Goal: Task Accomplishment & Management: Manage account settings

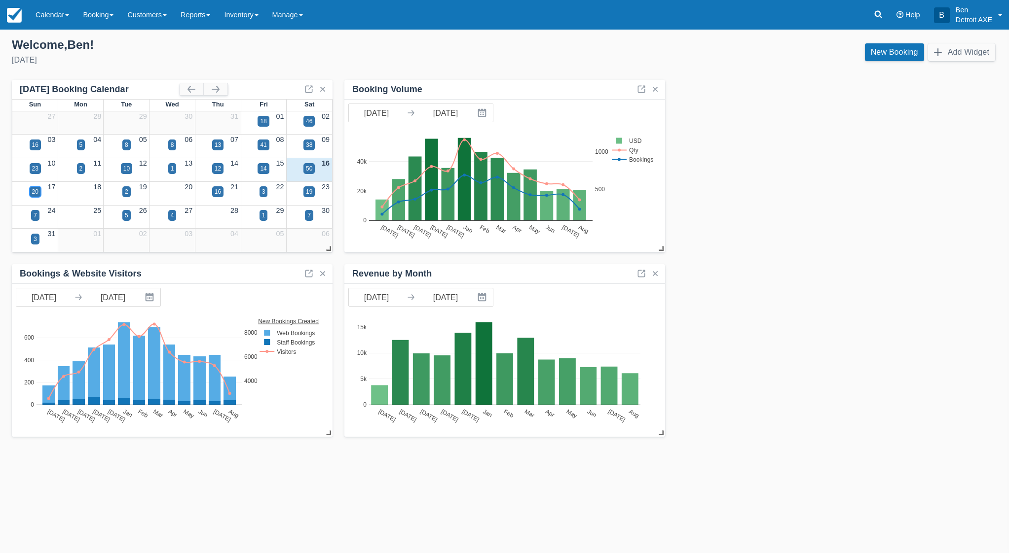
click at [34, 193] on div "20" at bounding box center [35, 191] width 6 height 9
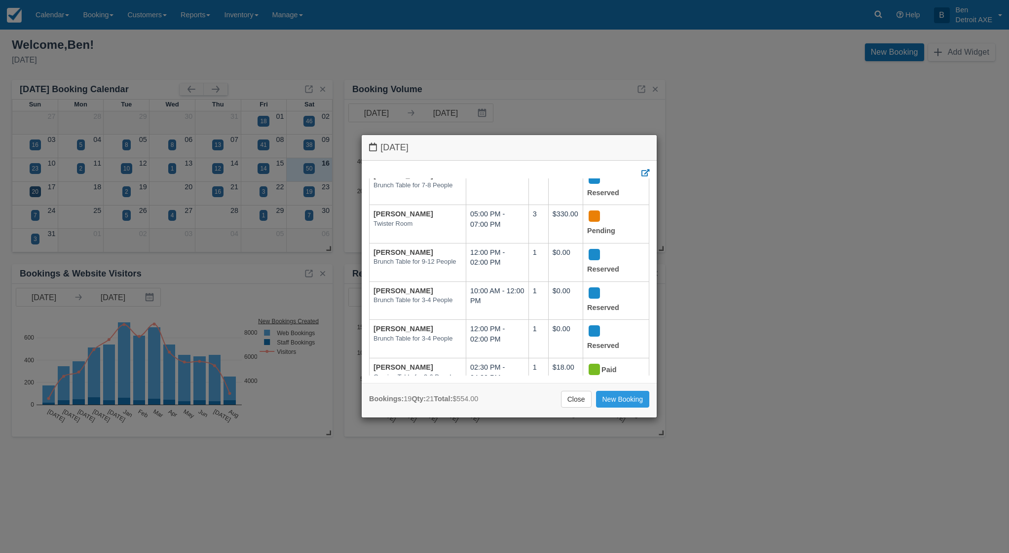
scroll to position [548, 0]
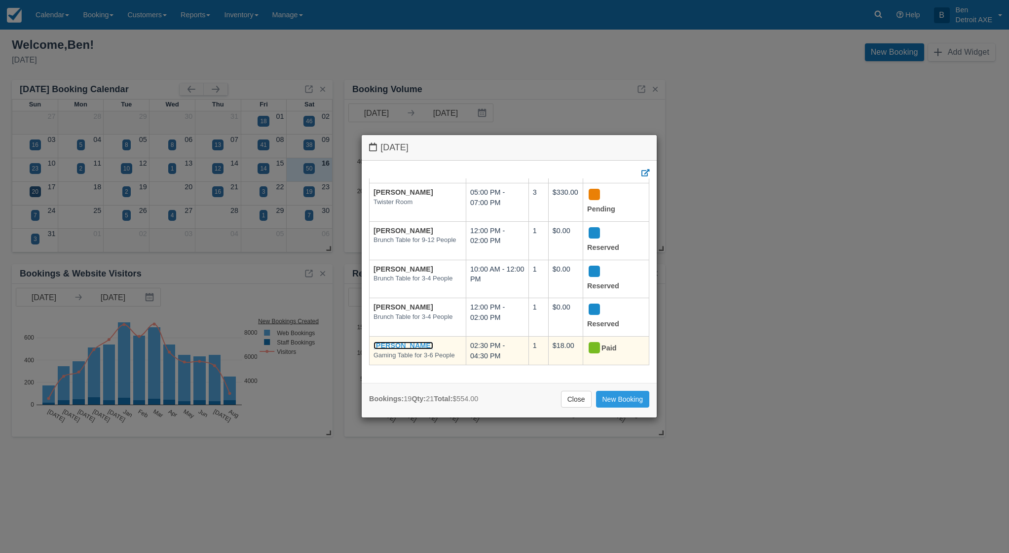
click at [387, 342] on link "Christine Mabrey" at bounding box center [403, 346] width 60 height 8
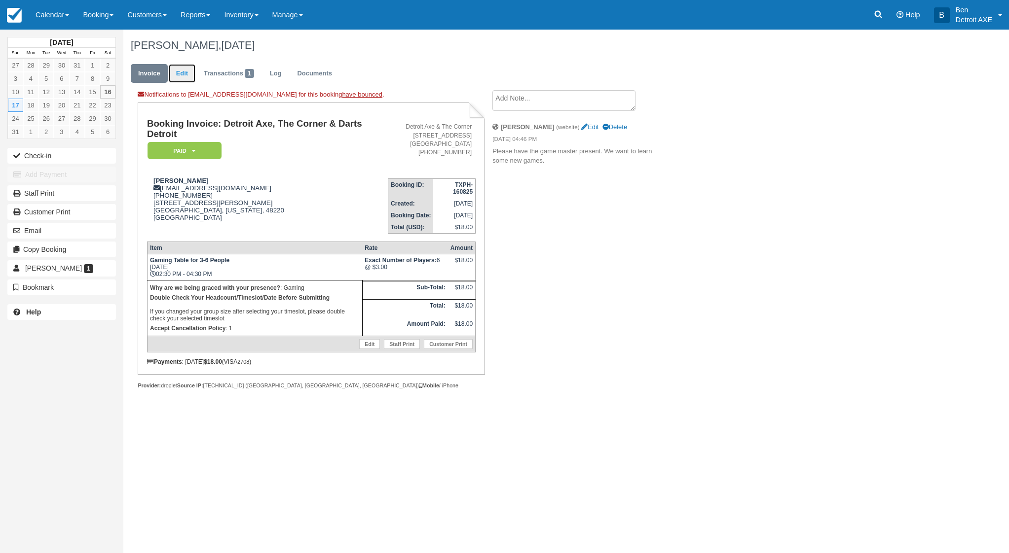
click at [188, 70] on link "Edit" at bounding box center [182, 73] width 27 height 19
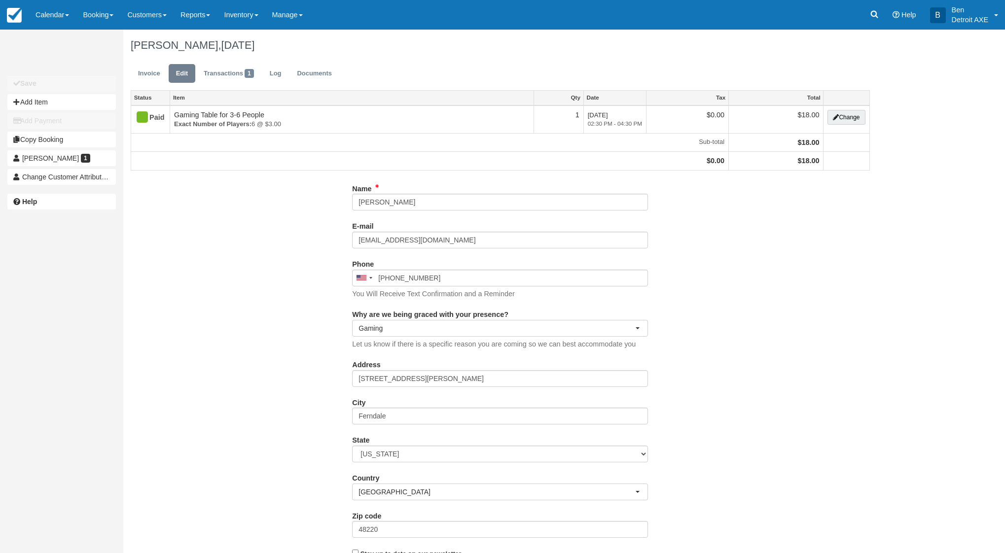
select select "Gaming"
type input "(586) 419-3919"
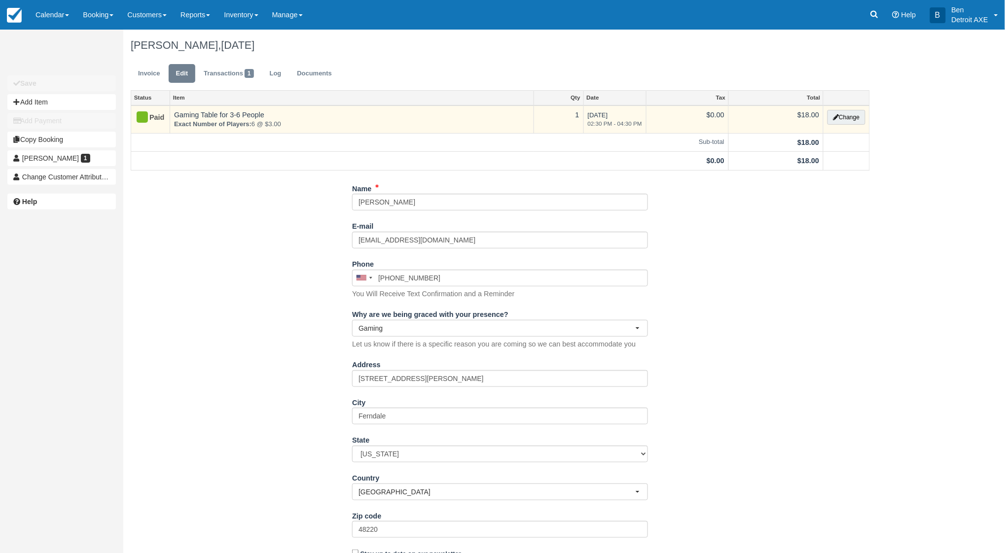
click at [616, 124] on em "02:30 PM - 04:30 PM" at bounding box center [615, 124] width 54 height 8
click at [854, 117] on button "Change" at bounding box center [846, 117] width 37 height 15
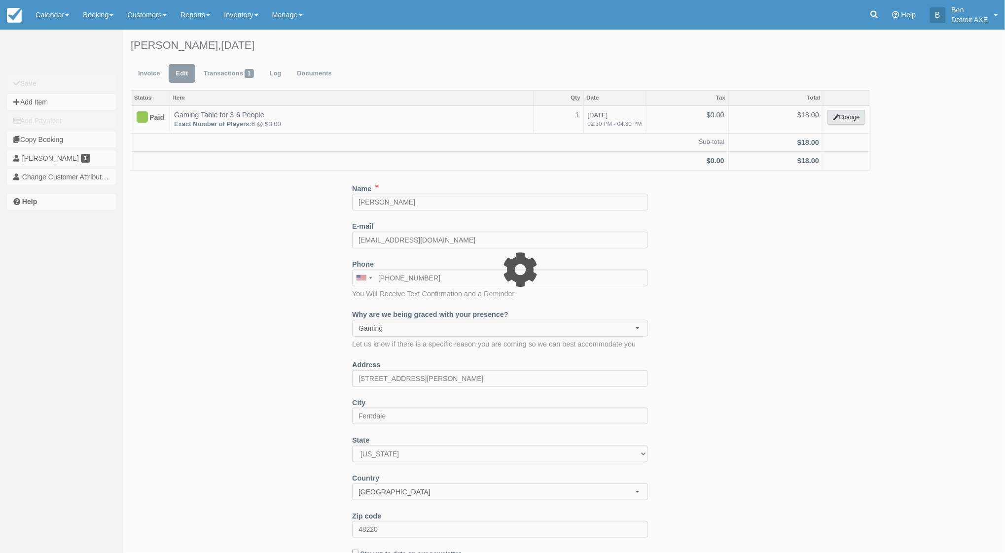
select select "6"
type input "18.00"
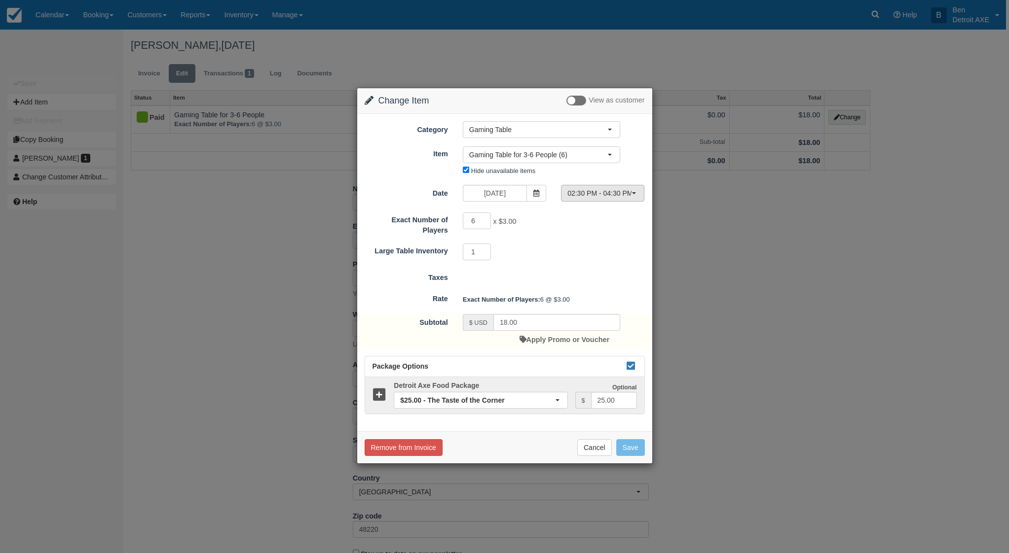
click at [620, 195] on span "02:30 PM - 04:30 PM" at bounding box center [599, 193] width 64 height 10
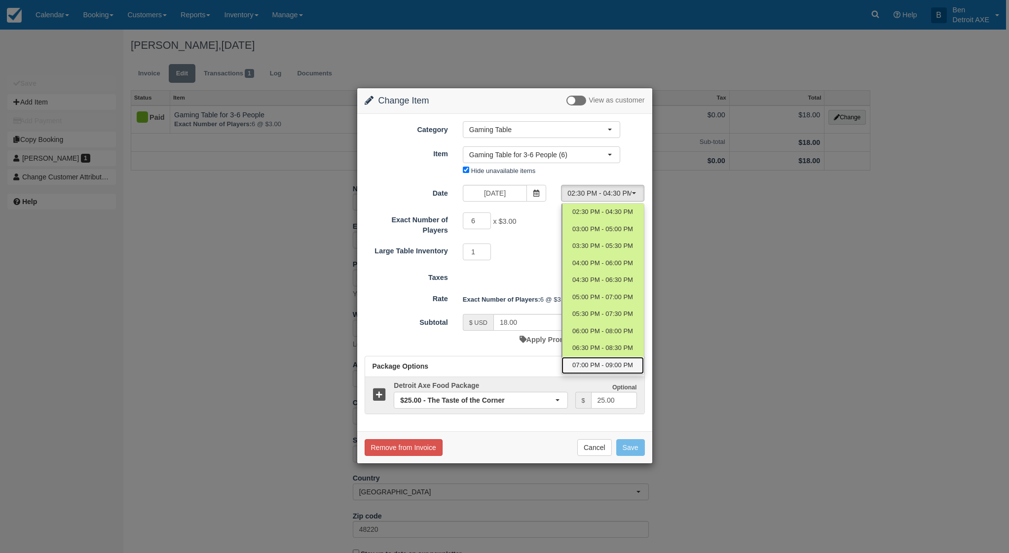
click at [607, 367] on span "07:00 PM - 09:00 PM" at bounding box center [602, 365] width 61 height 9
select select "9"
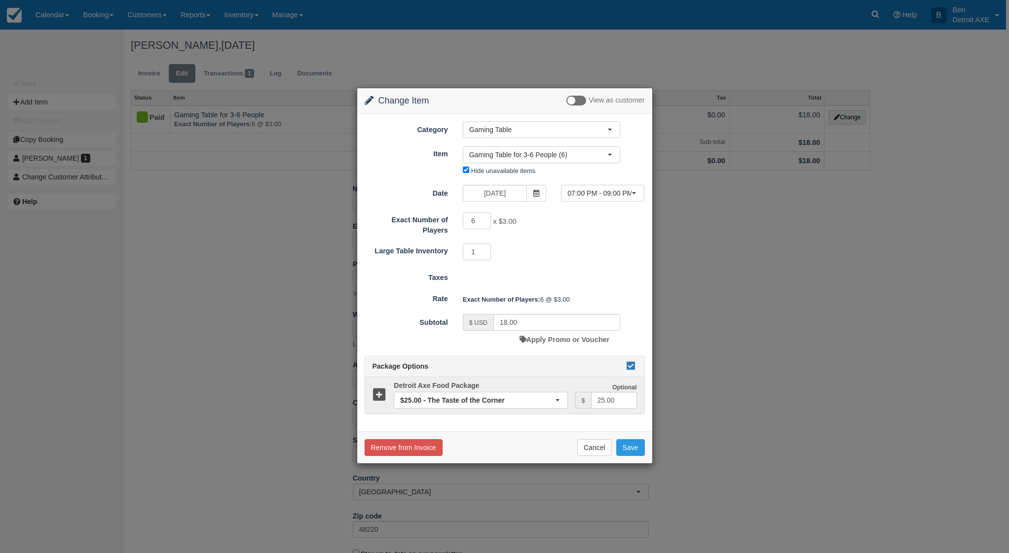
click at [629, 367] on icon at bounding box center [631, 365] width 12 height 7
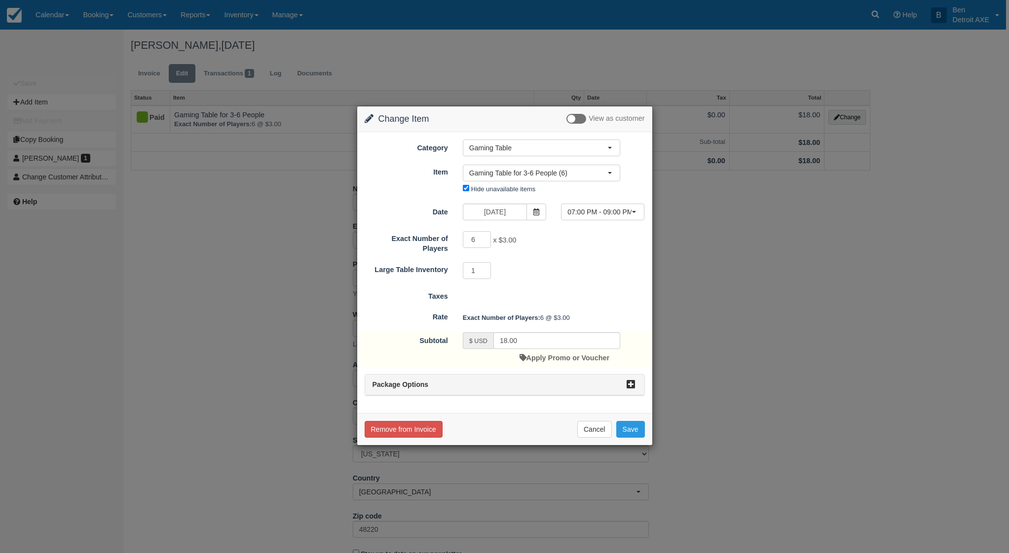
click at [632, 385] on icon at bounding box center [631, 384] width 12 height 7
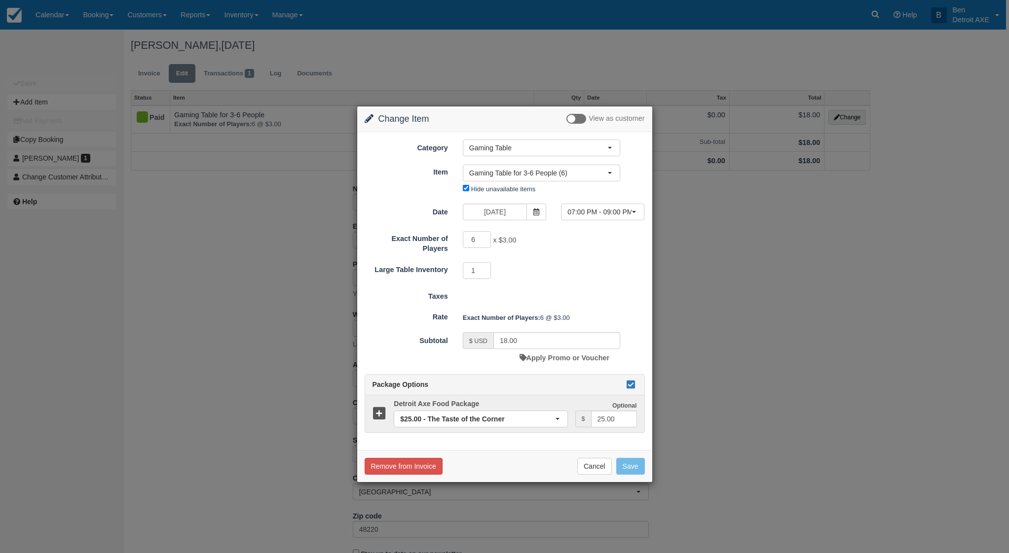
click at [632, 385] on icon at bounding box center [631, 384] width 12 height 7
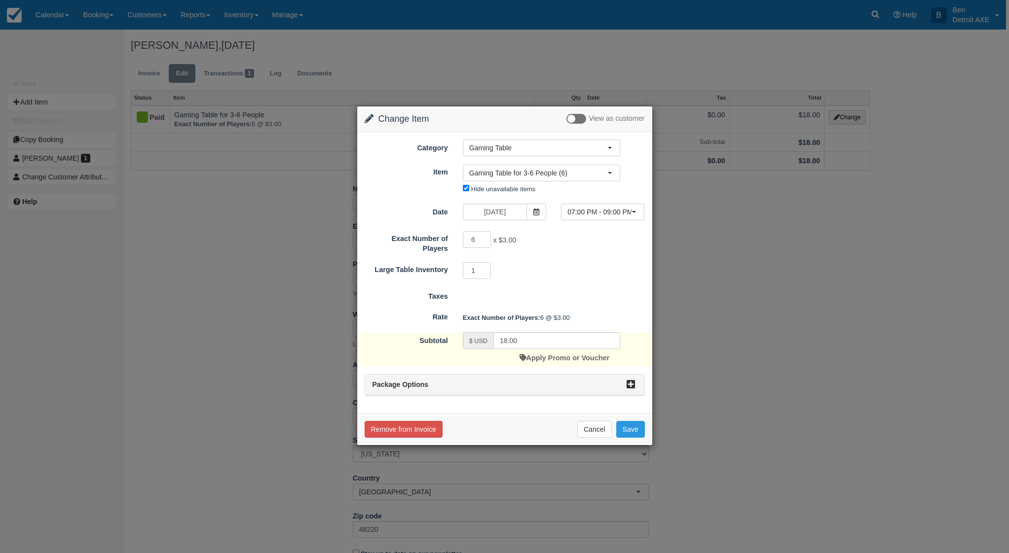
click at [629, 381] on icon at bounding box center [631, 384] width 12 height 7
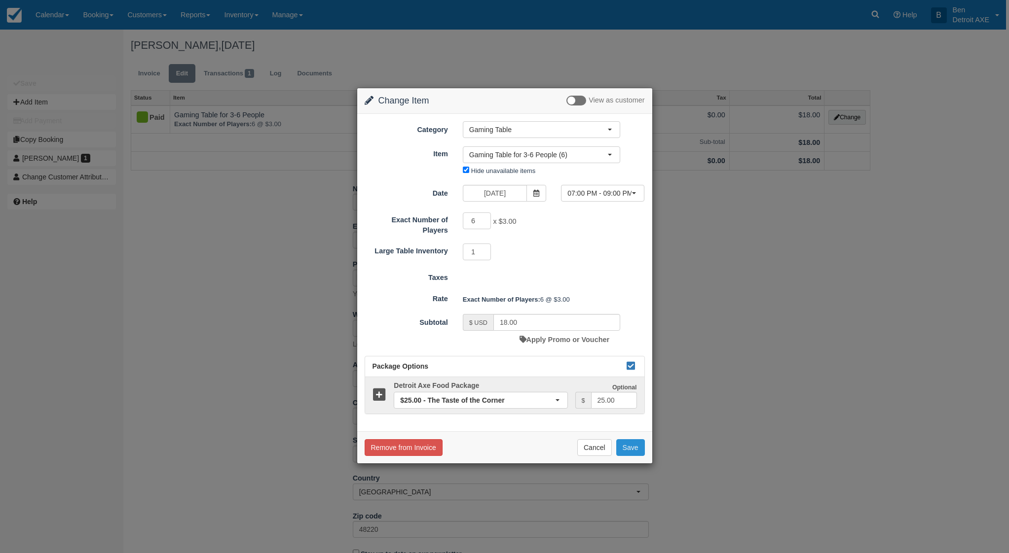
click at [630, 449] on button "Save" at bounding box center [630, 447] width 29 height 17
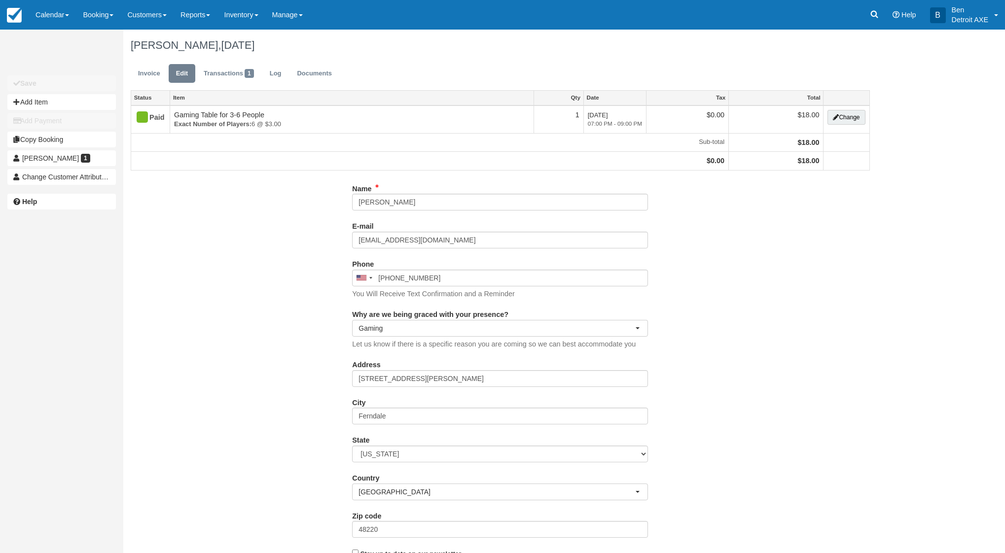
select select "Gaming"
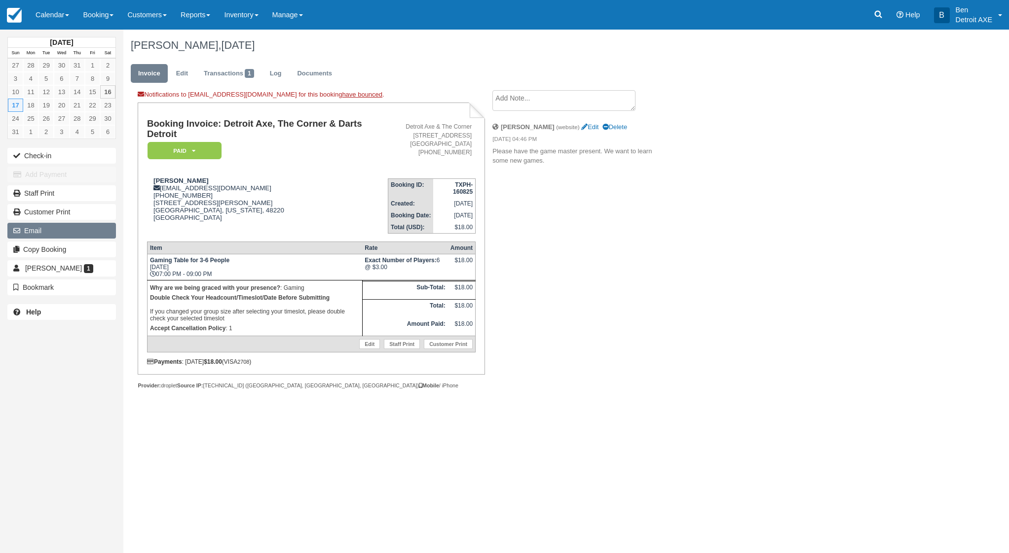
click at [32, 227] on button "Email" at bounding box center [61, 231] width 109 height 16
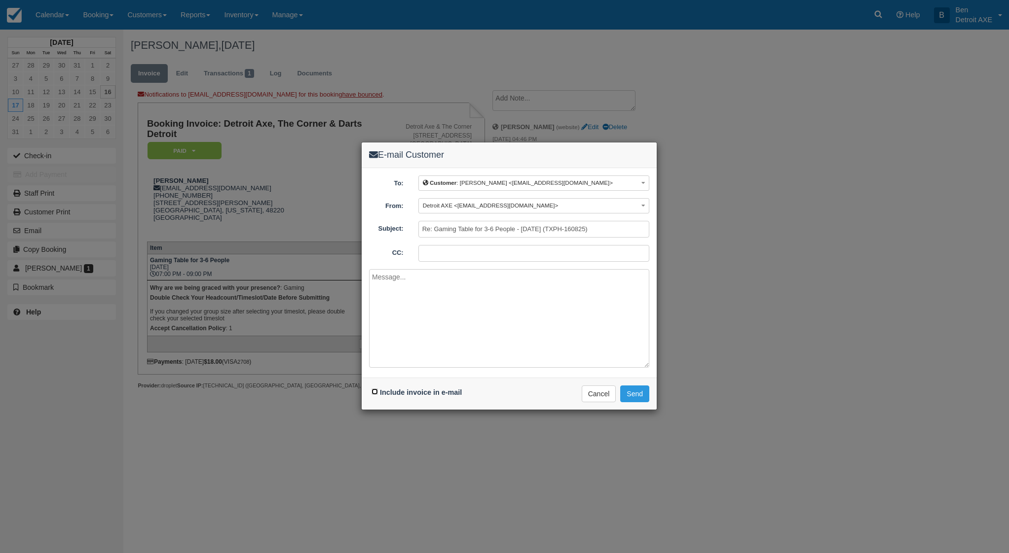
click at [374, 393] on input "Include invoice in e-mail" at bounding box center [374, 392] width 6 height 6
checkbox input "true"
click at [438, 292] on textarea at bounding box center [509, 318] width 280 height 99
type textarea "reservation changed from 2:30p to 7p, on Sunday. Thanks for your patronage."
click at [639, 395] on button "Send" at bounding box center [634, 394] width 29 height 17
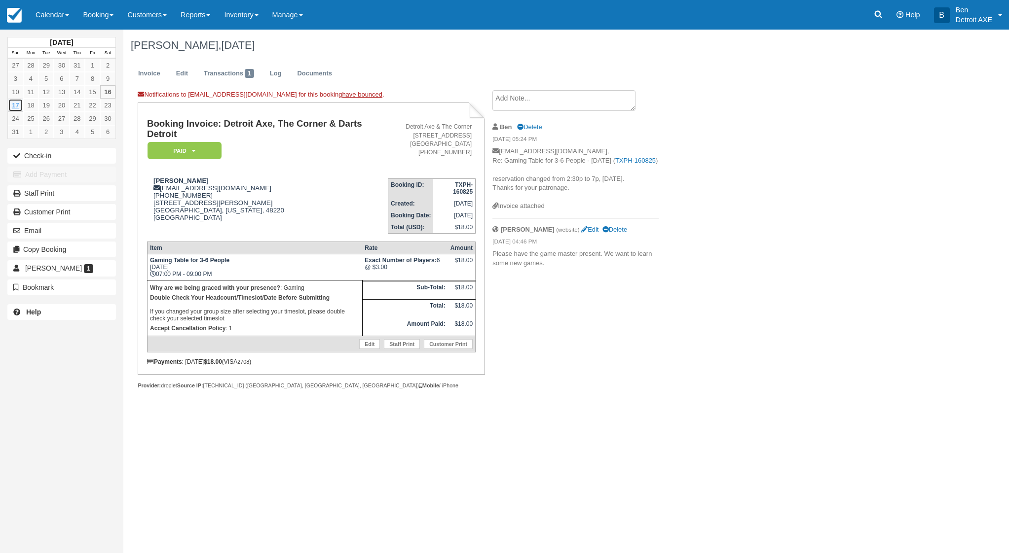
click at [16, 107] on link "17" at bounding box center [15, 105] width 15 height 13
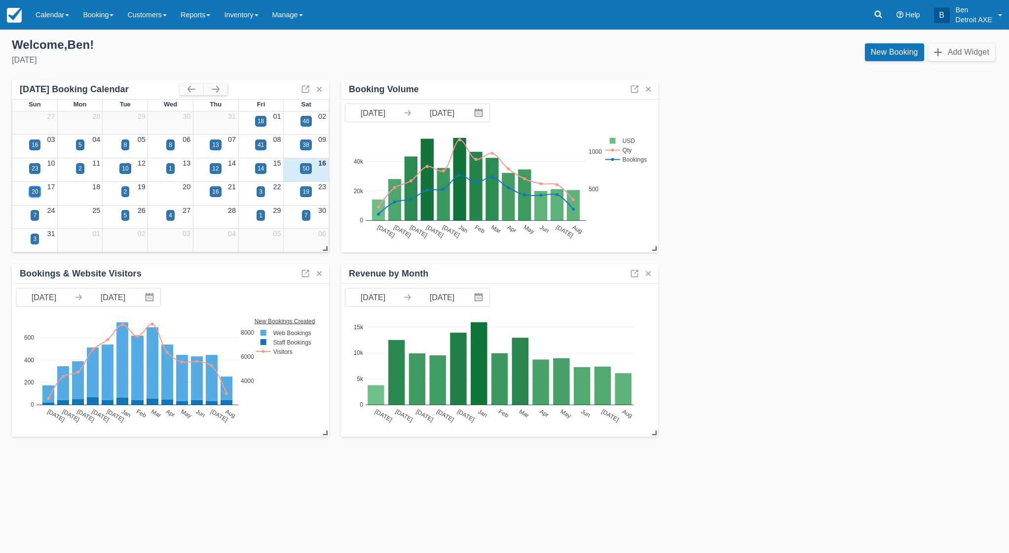
click at [36, 190] on div "20" at bounding box center [35, 191] width 6 height 9
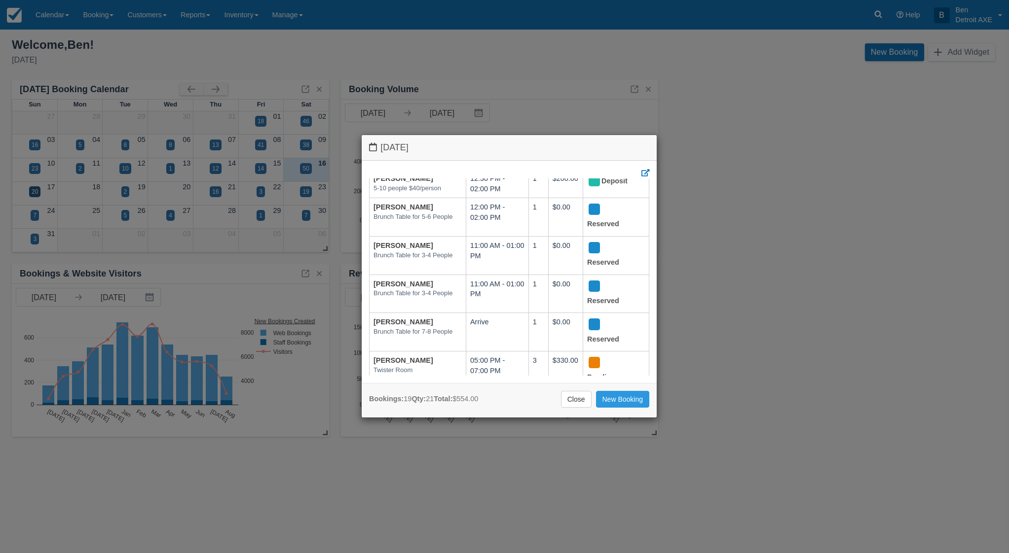
scroll to position [370, 0]
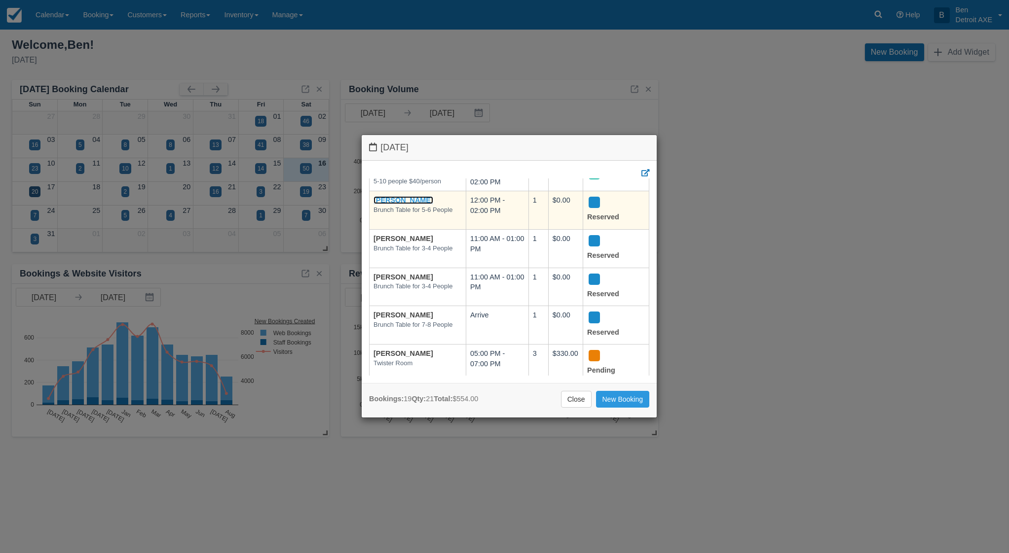
click at [392, 204] on link "[PERSON_NAME]" at bounding box center [403, 200] width 60 height 8
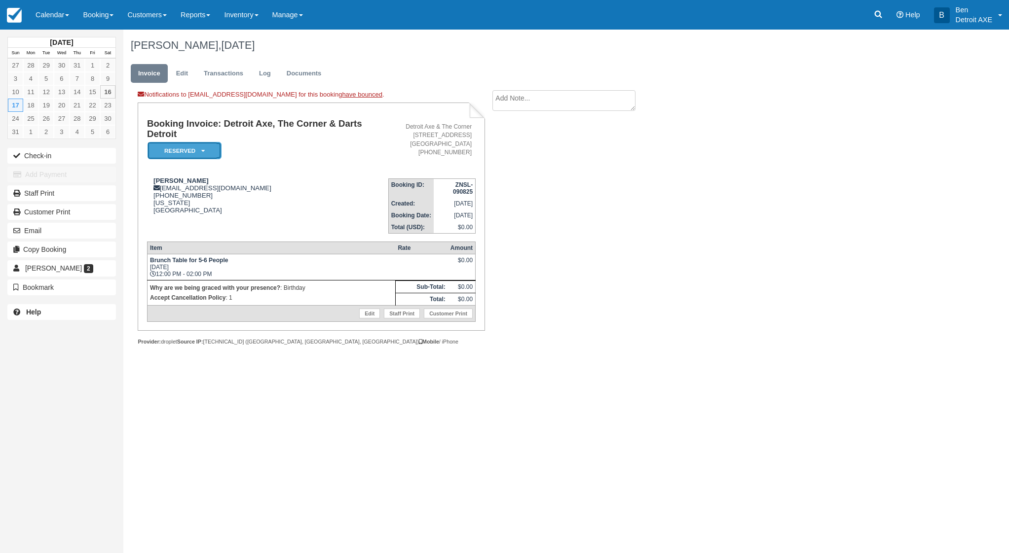
click at [197, 149] on em "Reserved" at bounding box center [184, 150] width 74 height 17
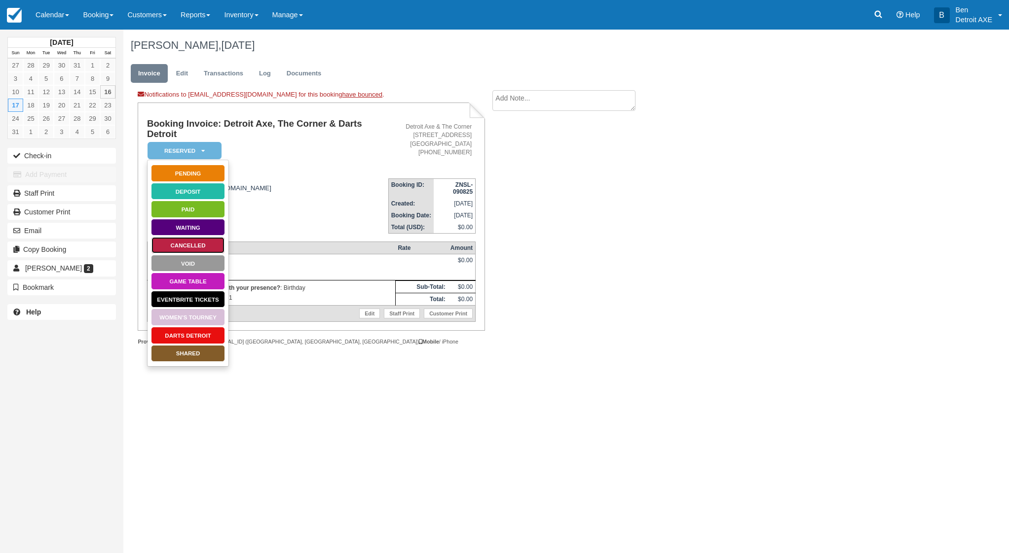
click at [201, 243] on link "Cancelled" at bounding box center [188, 245] width 74 height 17
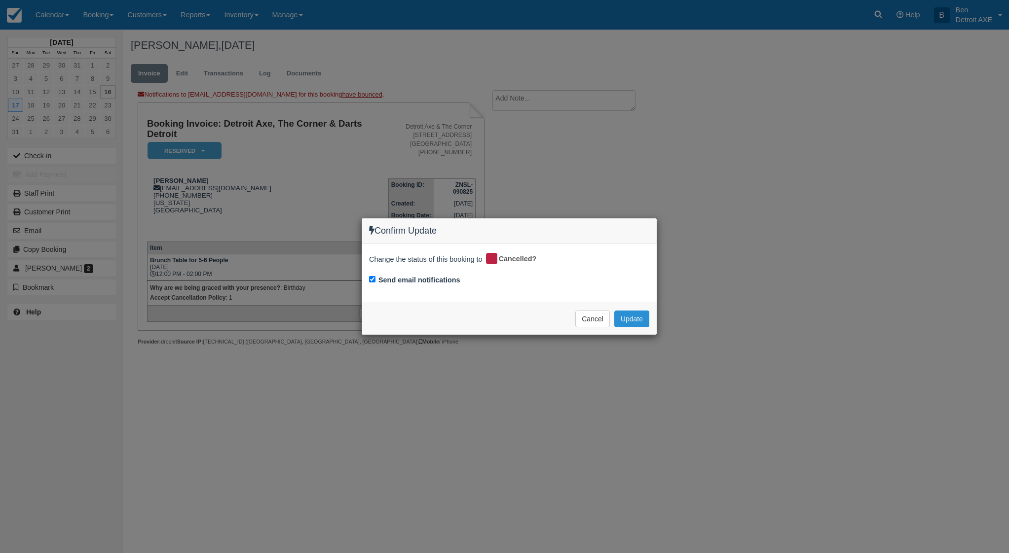
click at [632, 321] on button "Update" at bounding box center [631, 319] width 35 height 17
